Goal: Information Seeking & Learning: Learn about a topic

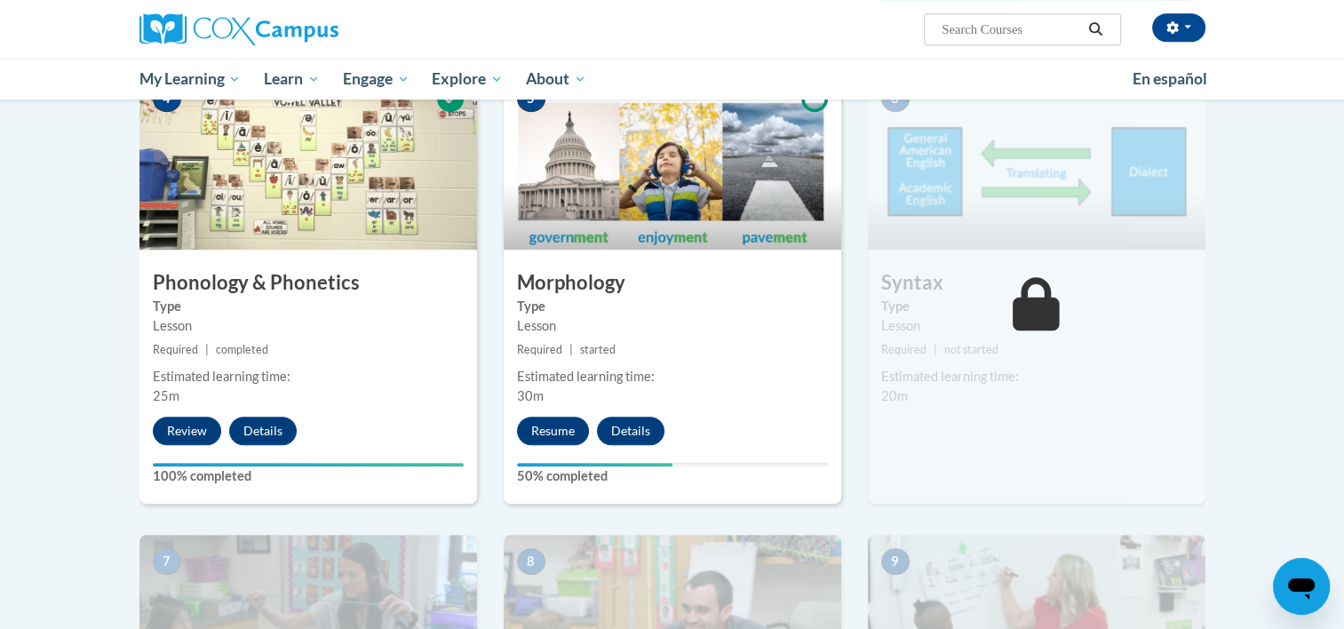
scroll to position [911, 0]
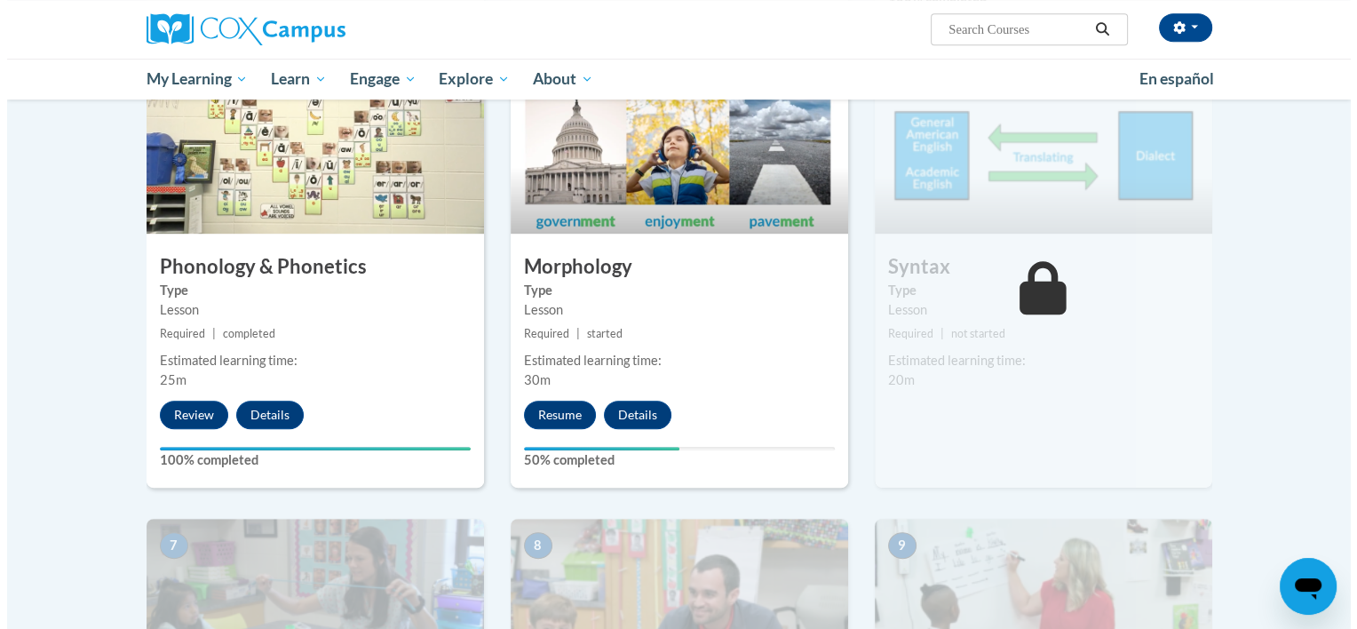
scroll to position [940, 0]
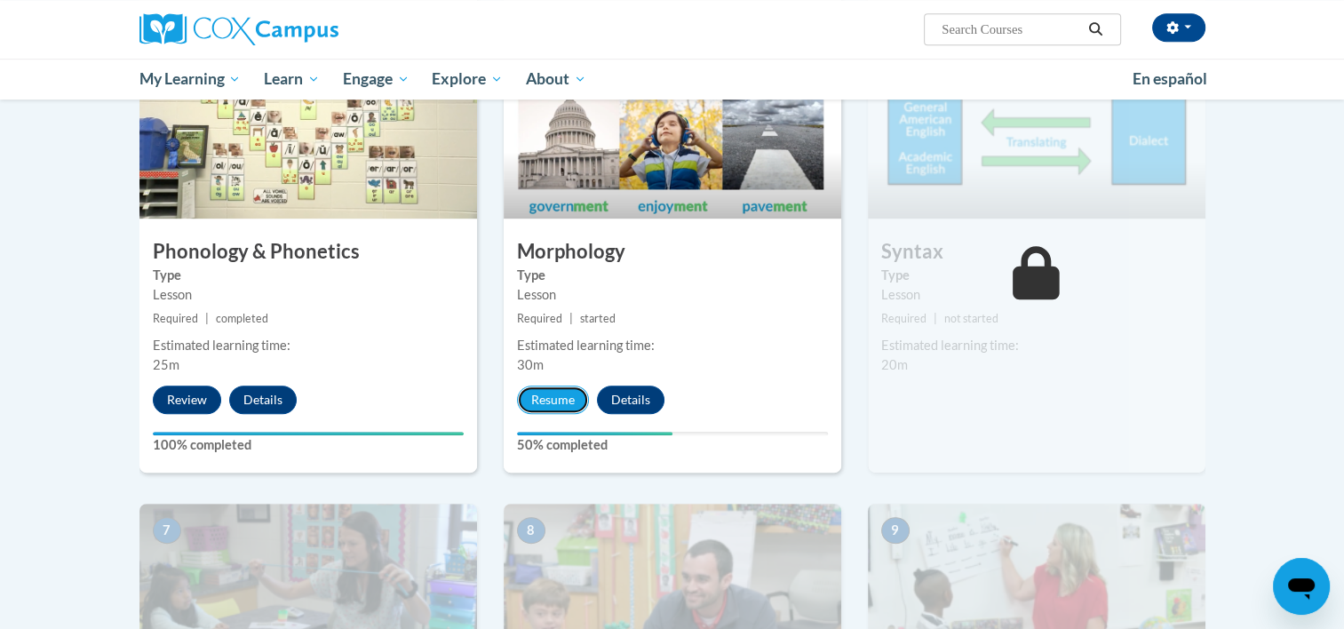
click at [540, 401] on button "Resume" at bounding box center [553, 399] width 72 height 28
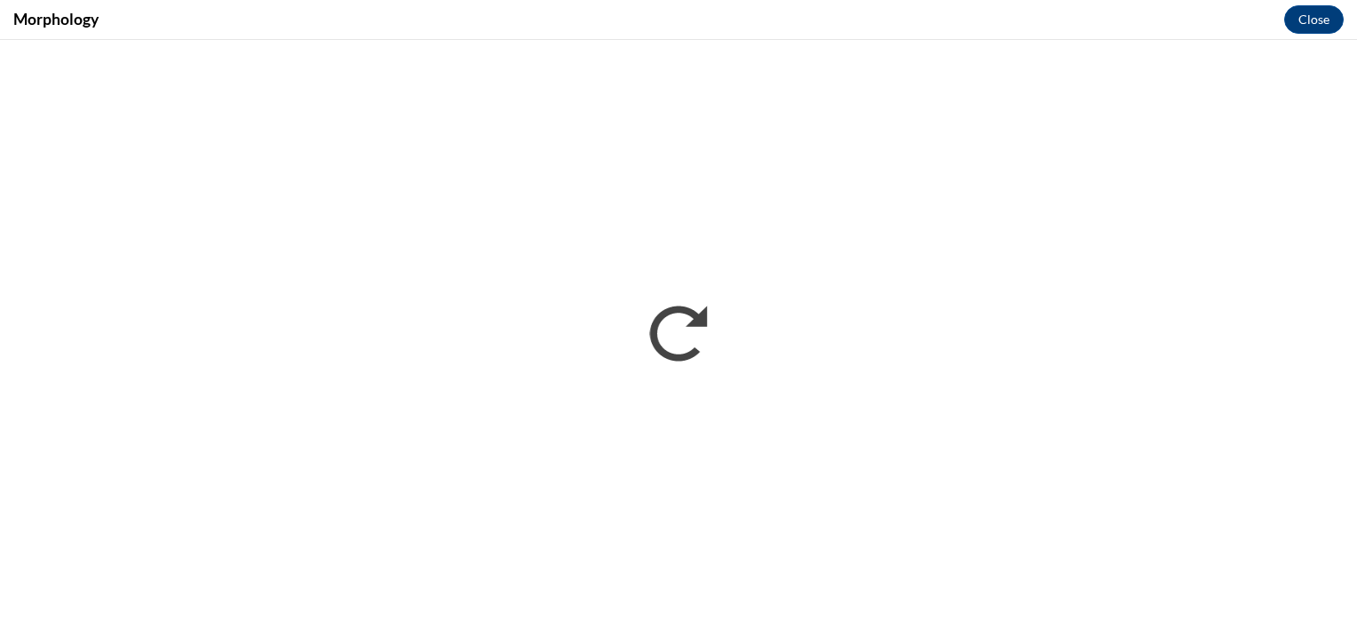
scroll to position [0, 0]
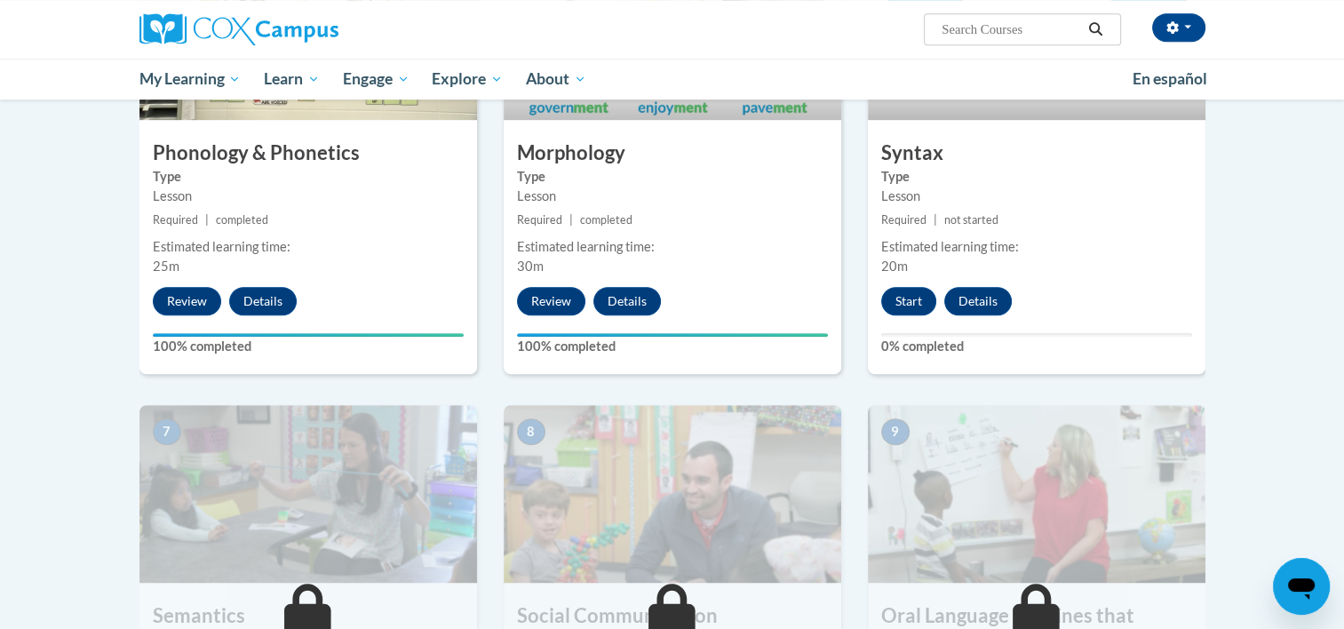
scroll to position [1032, 0]
